Goal: Task Accomplishment & Management: Complete application form

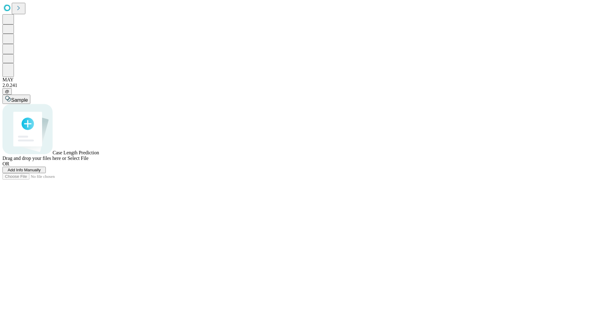
click at [41, 172] on span "Add Info Manually" at bounding box center [24, 170] width 33 height 5
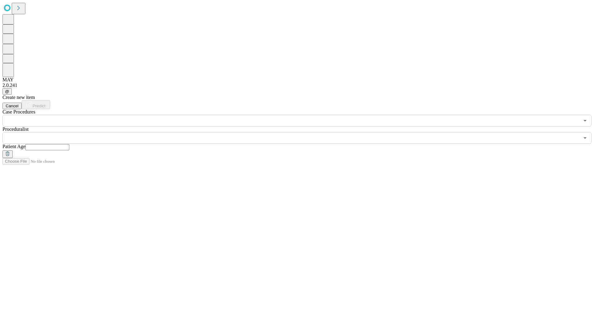
click at [69, 144] on input "text" at bounding box center [47, 147] width 44 height 6
type input "**"
click at [301, 132] on input "text" at bounding box center [290, 138] width 577 height 12
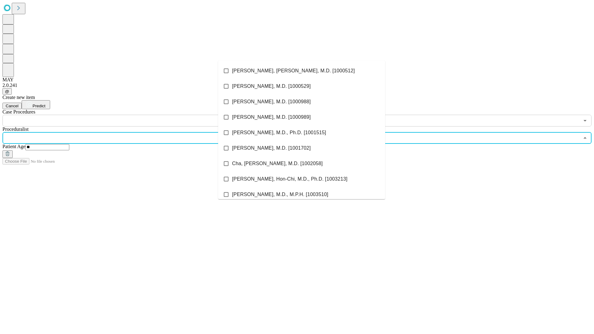
click at [302, 71] on li "[PERSON_NAME], [PERSON_NAME], M.D. [1000512]" at bounding box center [301, 70] width 167 height 15
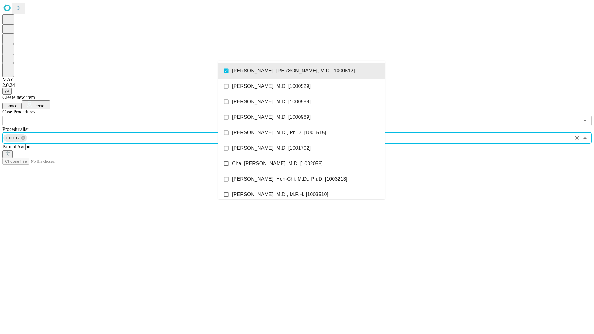
click at [130, 115] on input "text" at bounding box center [290, 121] width 577 height 12
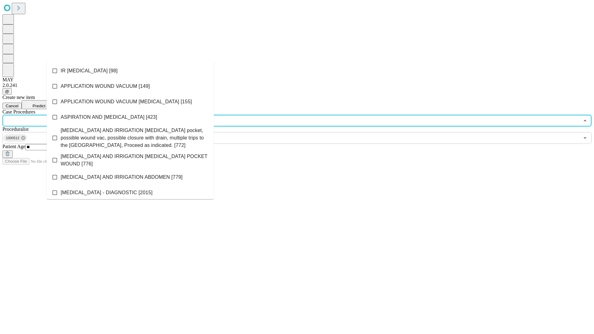
click at [130, 71] on li "IR [MEDICAL_DATA] [98]" at bounding box center [130, 70] width 167 height 15
